Goal: Task Accomplishment & Management: Manage account settings

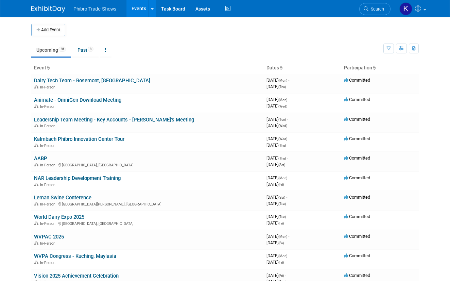
drag, startPoint x: 118, startPoint y: 138, endPoint x: 125, endPoint y: 138, distance: 7.5
click at [118, 138] on link "Kalmbach Phibro Innovation Center Tour" at bounding box center [79, 139] width 90 height 6
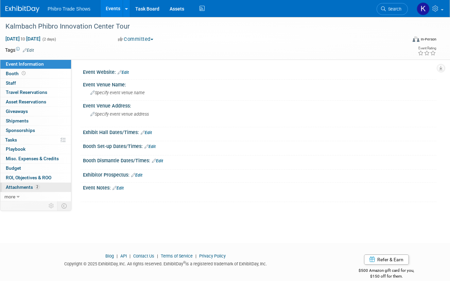
click at [29, 186] on span "Attachments 2" at bounding box center [23, 186] width 34 height 5
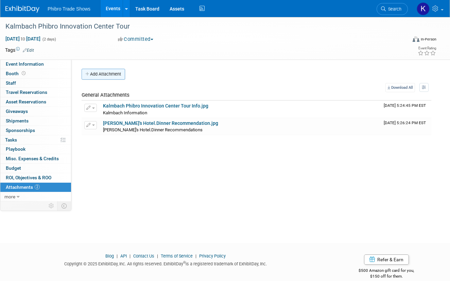
click at [108, 76] on button "Add Attachment" at bounding box center [103, 74] width 43 height 11
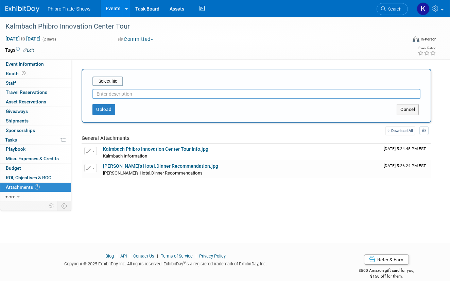
click at [148, 97] on input "text" at bounding box center [256, 94] width 328 height 10
click at [14, 137] on span "Tasks 0%" at bounding box center [11, 139] width 12 height 5
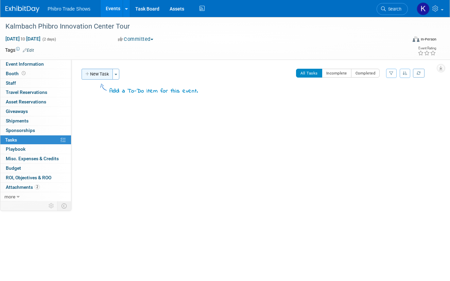
click at [102, 77] on button "New Task" at bounding box center [97, 74] width 31 height 11
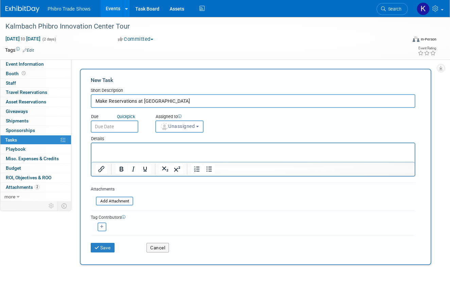
type input "Make Reservations at Tiramisu"
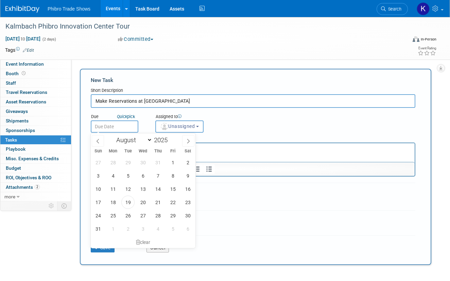
click at [111, 129] on input "text" at bounding box center [115, 126] width 48 height 12
click at [128, 198] on span "19" at bounding box center [127, 201] width 13 height 13
type input "Aug 19, 2025"
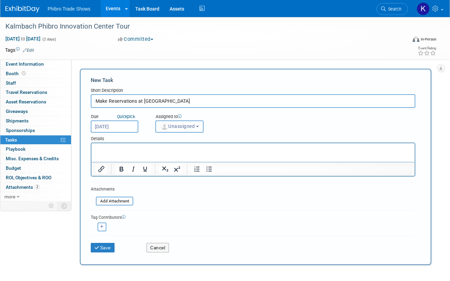
click at [173, 126] on span "Unassigned" at bounding box center [177, 125] width 35 height 5
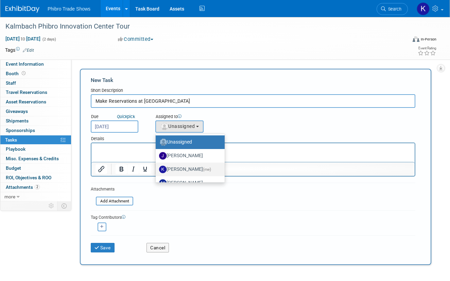
click at [185, 171] on label "Karol Ehmen (me)" at bounding box center [188, 169] width 59 height 11
click at [157, 171] on input "Karol Ehmen (me)" at bounding box center [154, 168] width 4 height 4
select select "729cd7f3-59d0-4d8a-94bc-16bf68cef9d8"
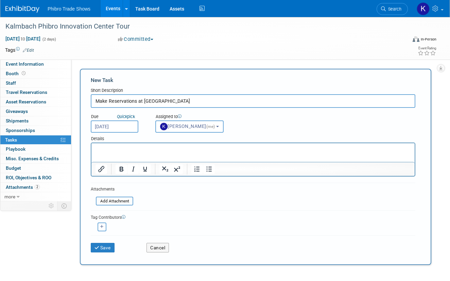
click at [130, 147] on p "Rich Text Area. Press ALT-0 for help." at bounding box center [252, 149] width 315 height 7
click at [101, 148] on p "14 People" at bounding box center [252, 149] width 315 height 7
click at [134, 147] on p "14ish People" at bounding box center [252, 149] width 315 height 7
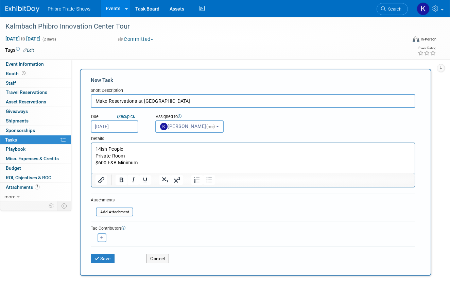
click at [151, 162] on p "$600 F&B Minimum" at bounding box center [252, 162] width 315 height 7
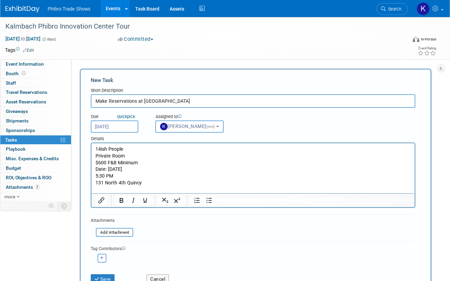
click at [124, 180] on p "131 North 4th Quincy" at bounding box center [252, 182] width 315 height 7
click at [187, 179] on p "131 North 4th - Quincy" at bounding box center [252, 182] width 315 height 7
click at [113, 277] on button "Save" at bounding box center [103, 279] width 24 height 10
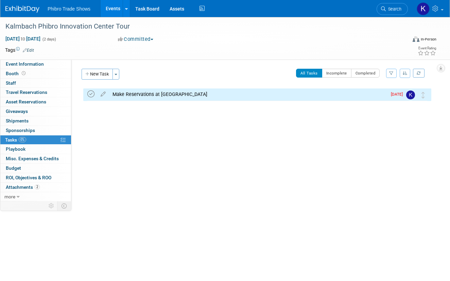
click at [91, 94] on icon at bounding box center [90, 93] width 7 height 7
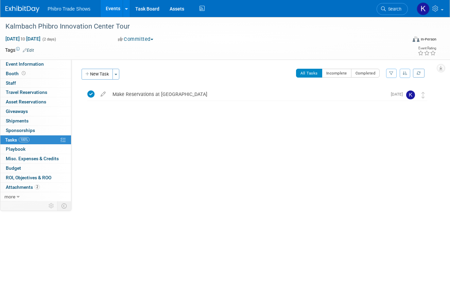
click at [116, 8] on link "Events" at bounding box center [113, 8] width 25 height 17
